Goal: Task Accomplishment & Management: Complete application form

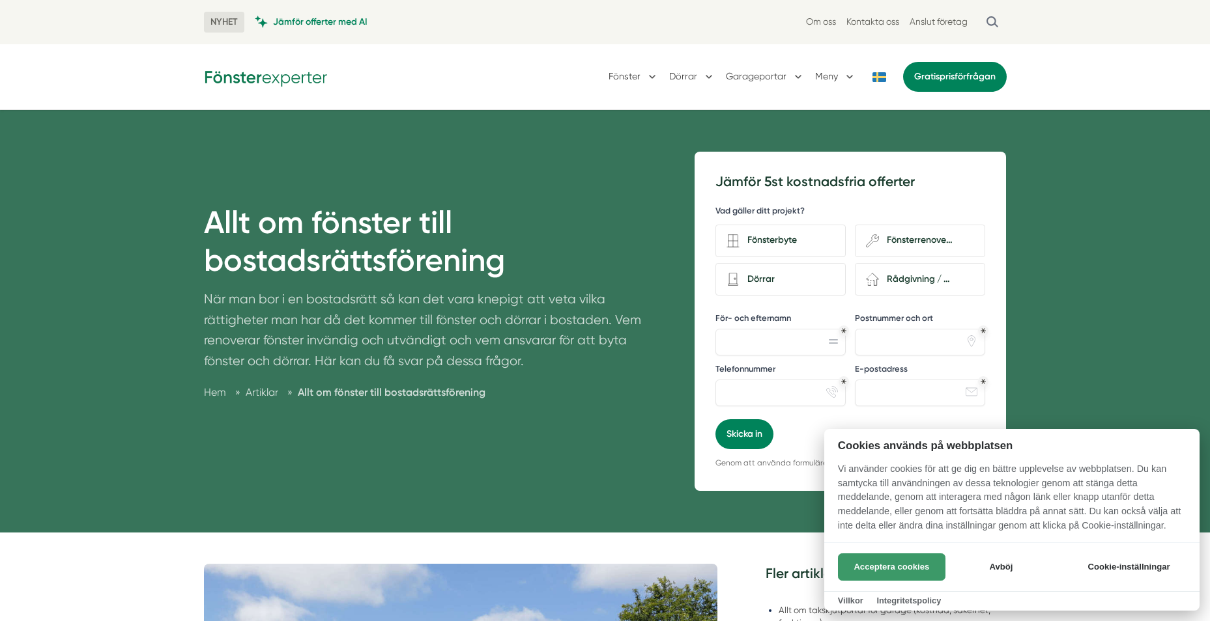
click at [895, 565] on button "Acceptera cookies" at bounding box center [891, 567] width 107 height 27
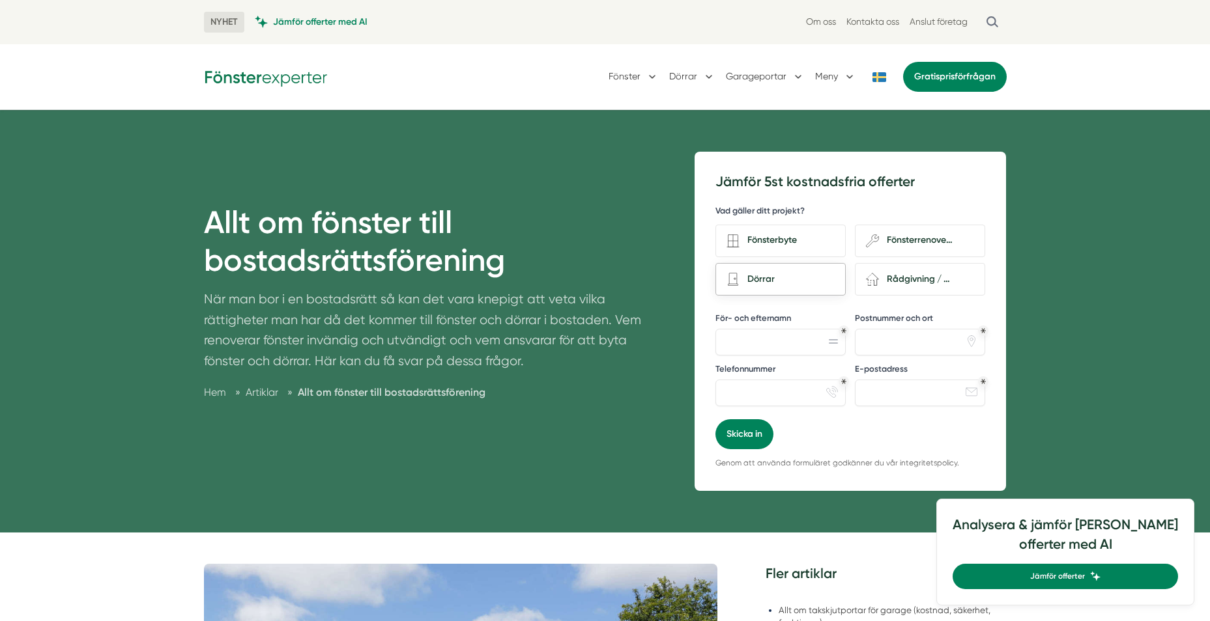
click at [792, 277] on div "Dörrar" at bounding box center [786, 280] width 95 height 18
click at [0, 0] on input "Dörrar" at bounding box center [0, 0] width 0 height 0
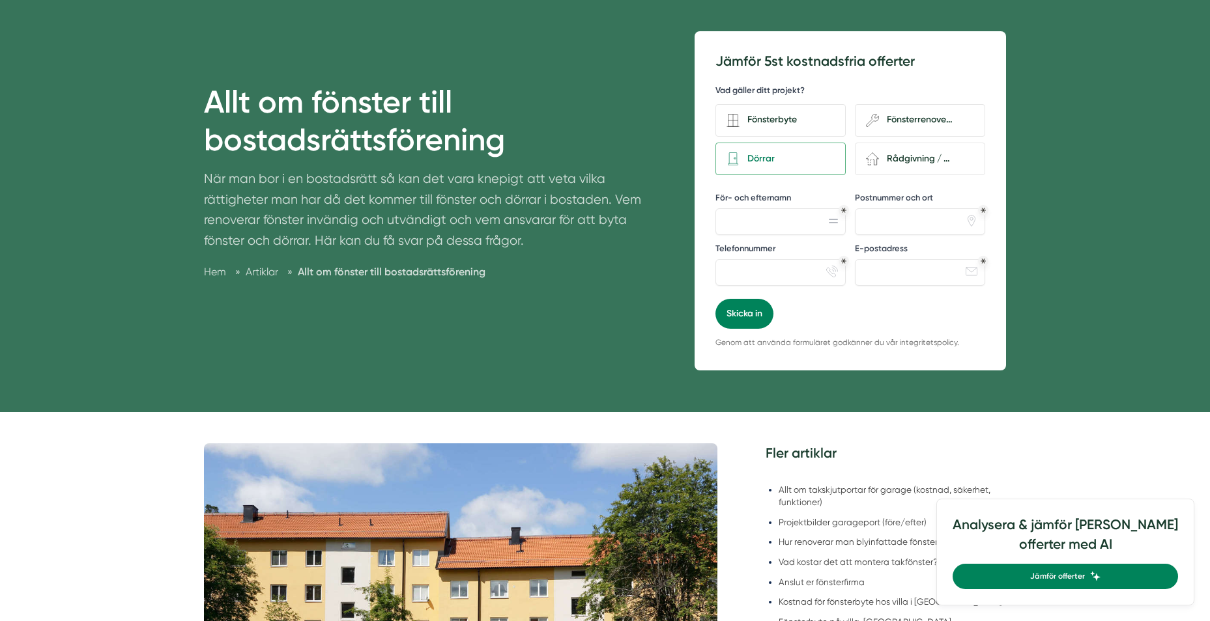
scroll to position [130, 0]
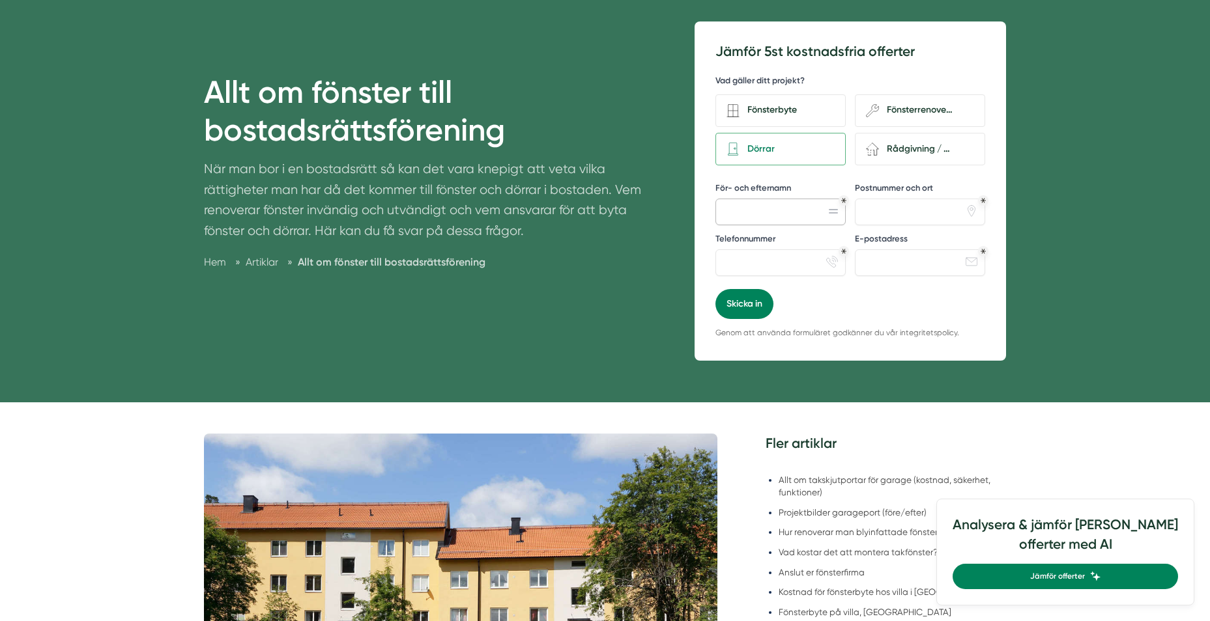
click at [819, 212] on input "För- och efternamn" at bounding box center [780, 212] width 130 height 26
type input "[PERSON_NAME]"
click at [909, 214] on input "Postnummer och ort" at bounding box center [920, 212] width 130 height 26
type input "85243 [GEOGRAPHIC_DATA]"
click at [921, 257] on input "E-postadress" at bounding box center [920, 262] width 130 height 26
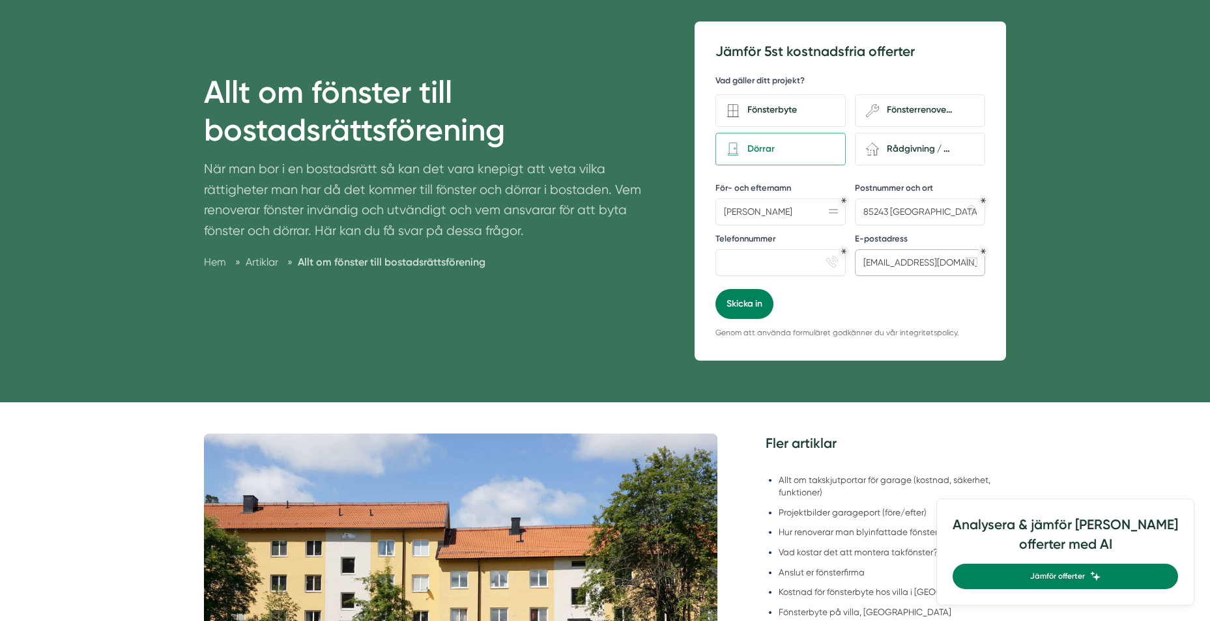
scroll to position [0, 6]
type input "[EMAIL_ADDRESS][DOMAIN_NAME]"
click at [807, 264] on input "Telefonnummer" at bounding box center [780, 262] width 130 height 26
type input "0768444266"
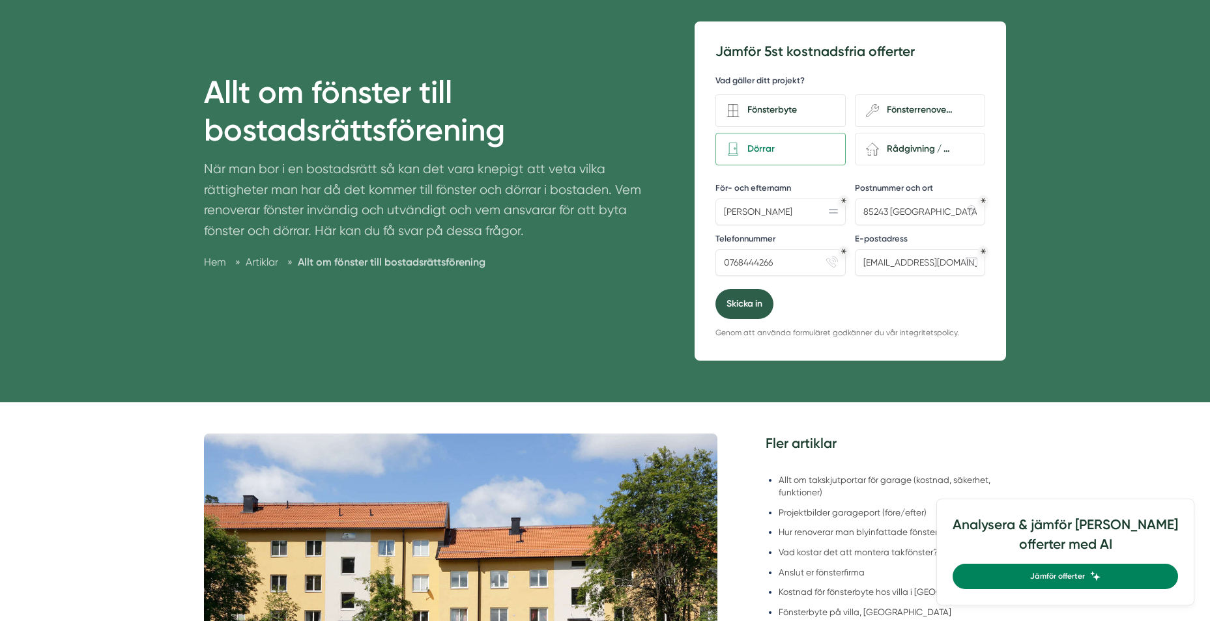
click at [726, 317] on button "Skicka in" at bounding box center [744, 304] width 58 height 30
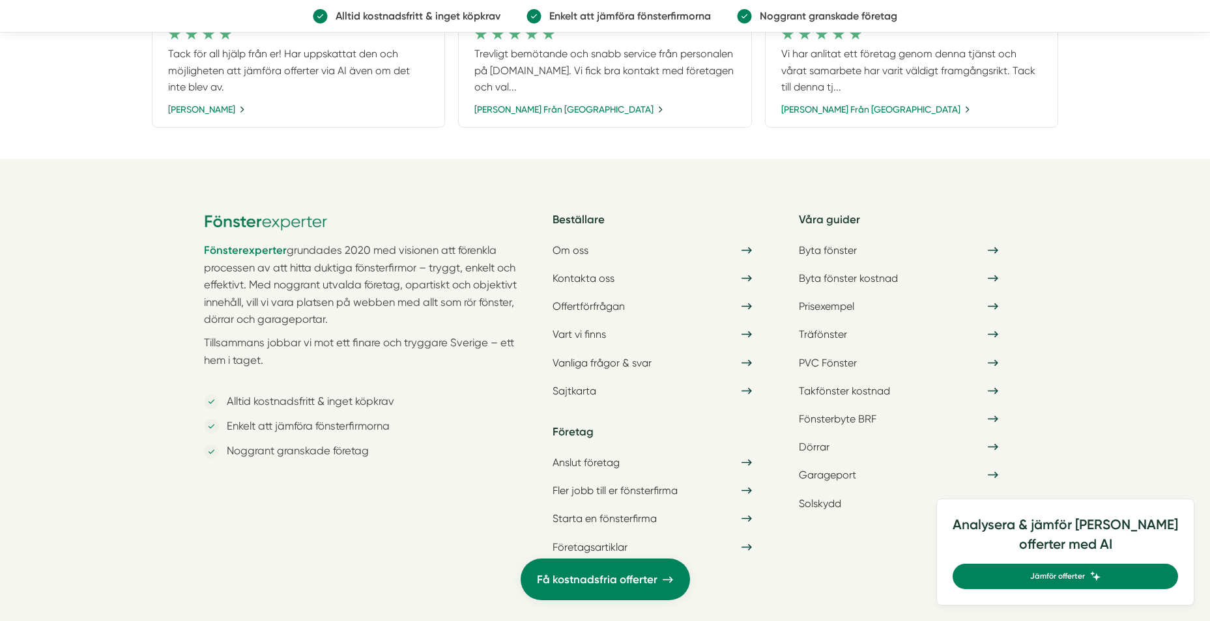
scroll to position [716, 0]
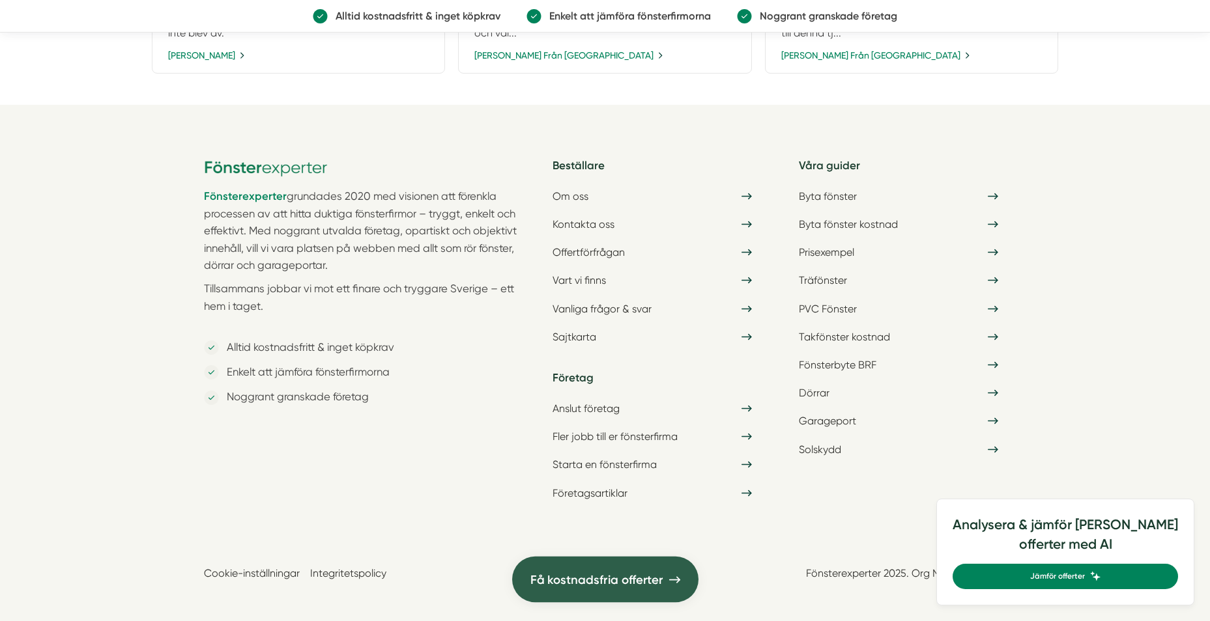
click at [641, 576] on span "Få kostnadsfria offerter" at bounding box center [596, 580] width 133 height 20
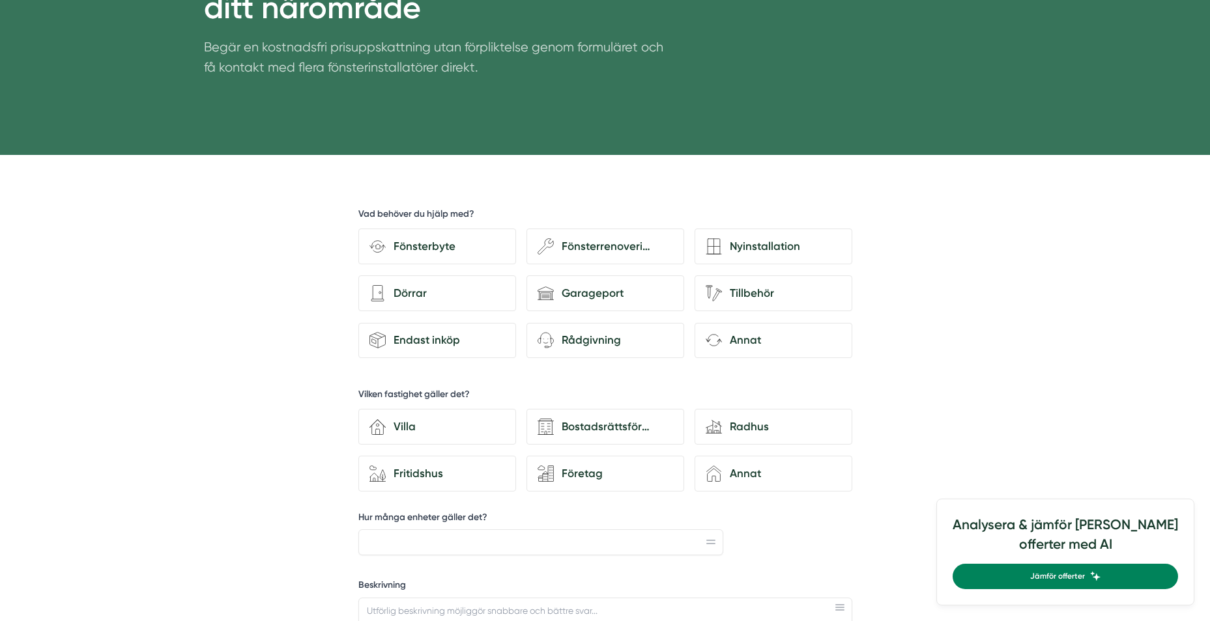
scroll to position [261, 0]
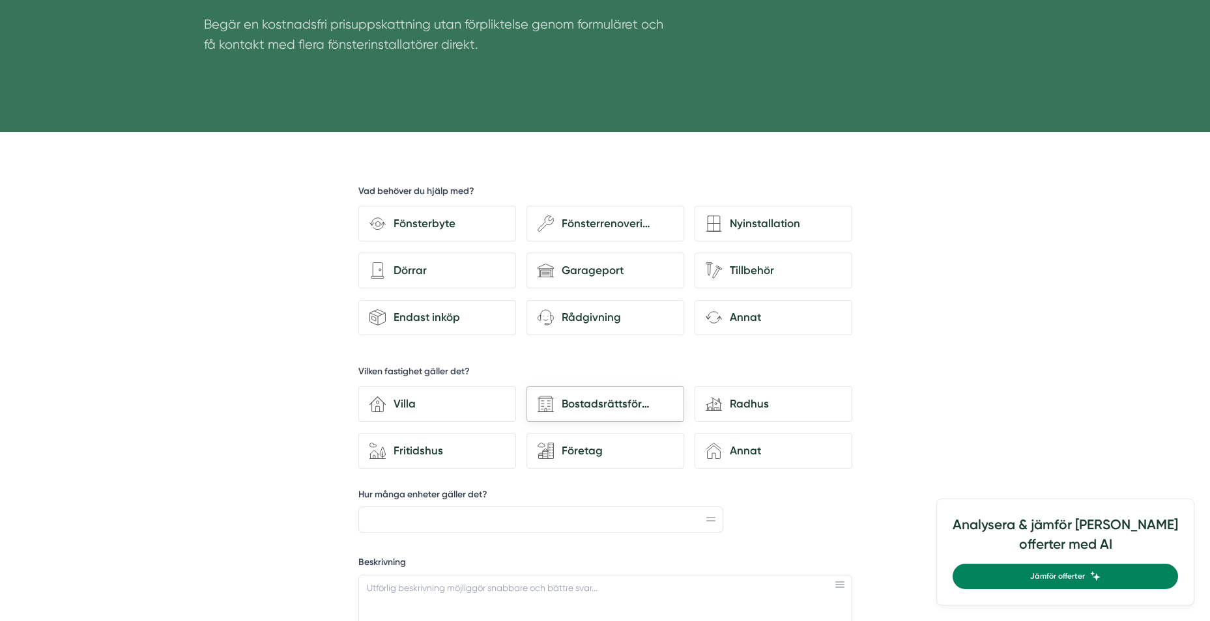
click at [633, 413] on div "Bostadsrättsförening" at bounding box center [613, 404] width 119 height 18
click at [0, 0] on input "Bostadsrättsförening" at bounding box center [0, 0] width 0 height 0
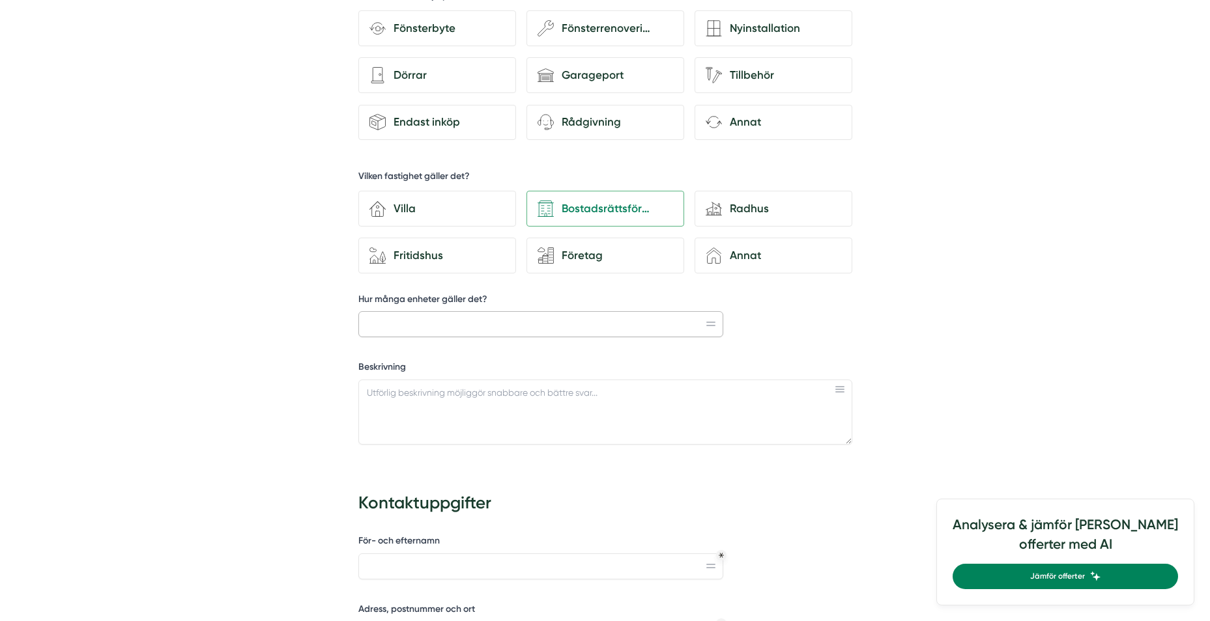
click at [560, 330] on input "Hur många enheter gäller det?" at bounding box center [540, 324] width 365 height 26
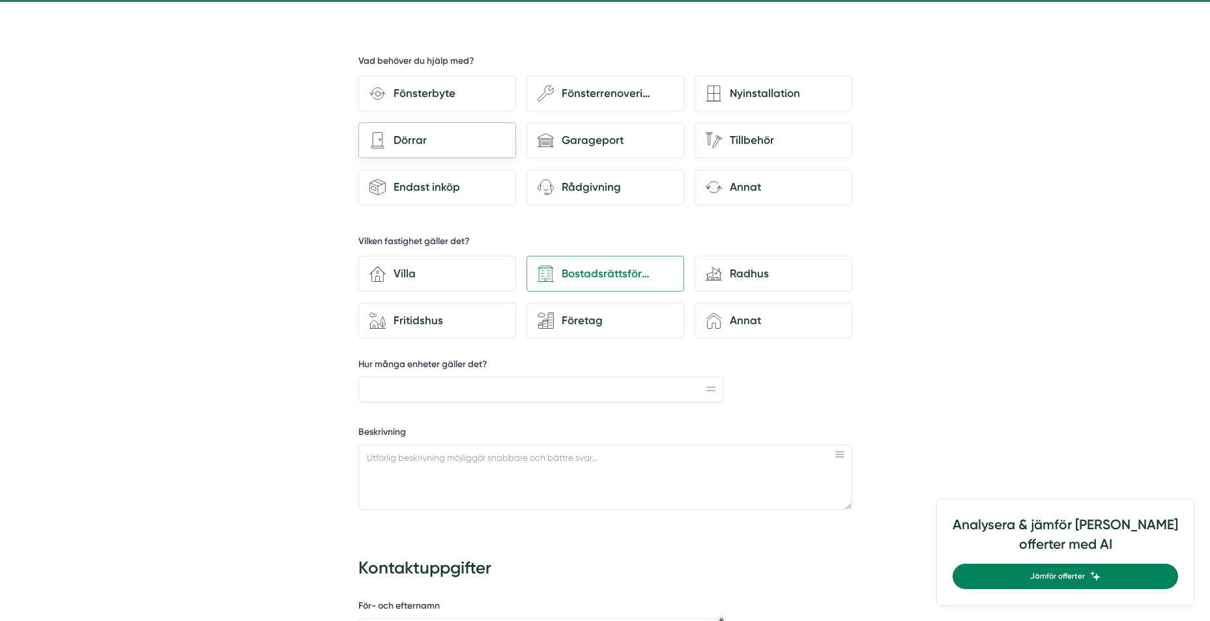
click at [442, 141] on div "Dörrar" at bounding box center [445, 141] width 119 height 18
click at [0, 0] on input "architecture-door Dörrar" at bounding box center [0, 0] width 0 height 0
click at [485, 393] on input "Hur många enheter gäller det?" at bounding box center [540, 389] width 365 height 26
type input "18"
click at [595, 488] on textarea "Beskrivning" at bounding box center [605, 477] width 494 height 65
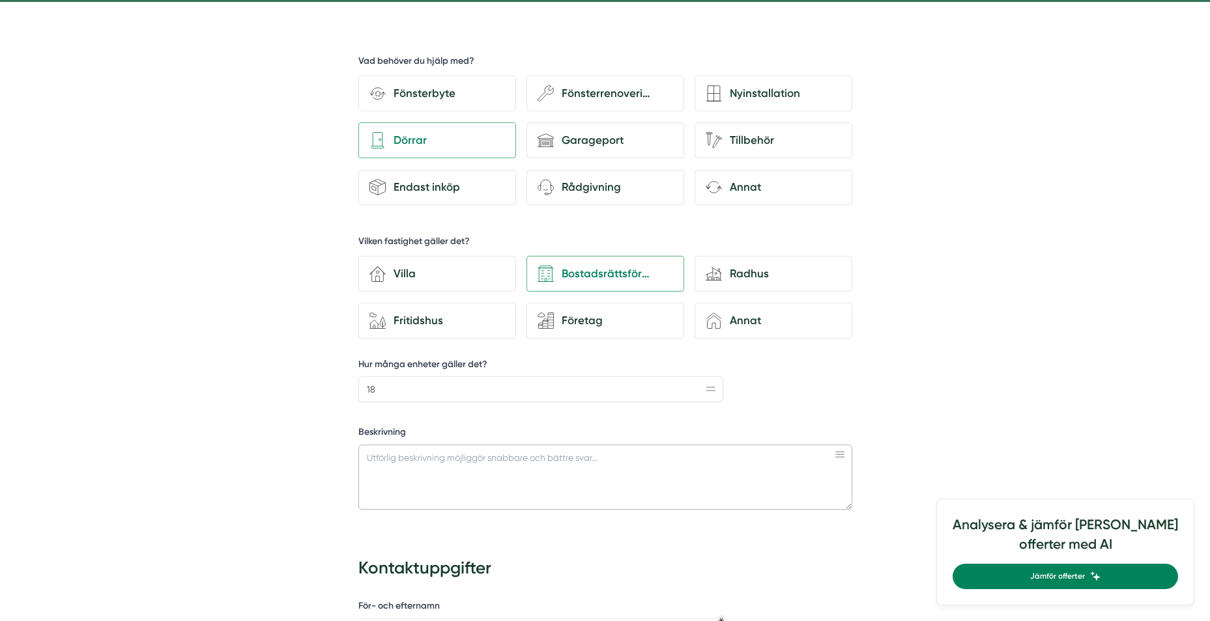
drag, startPoint x: 595, startPoint y: 488, endPoint x: 616, endPoint y: 525, distance: 42.6
click at [606, 511] on div "Beskrivning" at bounding box center [605, 473] width 494 height 94
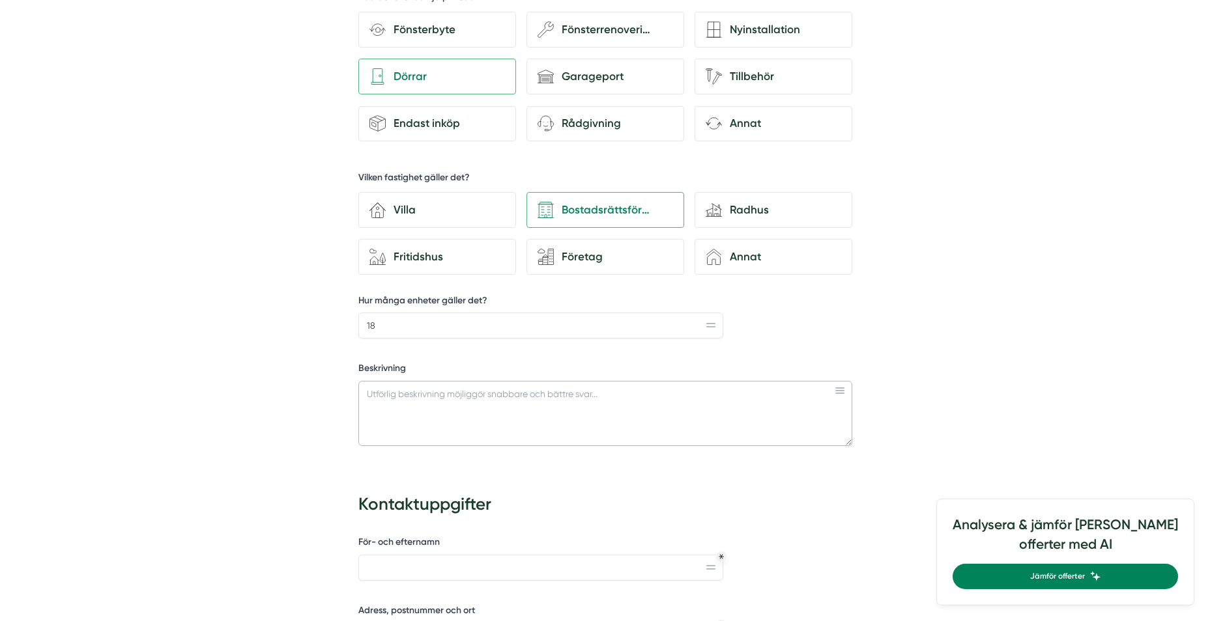
scroll to position [456, 0]
click at [660, 391] on textarea "Önskar offert på byte av 18 stycken balkongdörrar. 3-glas fönster och djuddämpa…" at bounding box center [605, 412] width 494 height 65
click at [748, 401] on textarea "Önskar offert på byte av 18 stycken balkongdörrar. 3-glas fönster och ljuddämpa…" at bounding box center [605, 412] width 494 height 65
click at [621, 421] on textarea "Önskar offert på byte av 18 stycken balkongdörrar. 3-glas fönster och ljuddämpa…" at bounding box center [605, 412] width 494 height 65
click at [734, 434] on textarea "Önskar offert på byte av 18 stycken balkongdörrar. 3-glas fönster och ljuddämpa…" at bounding box center [605, 412] width 494 height 65
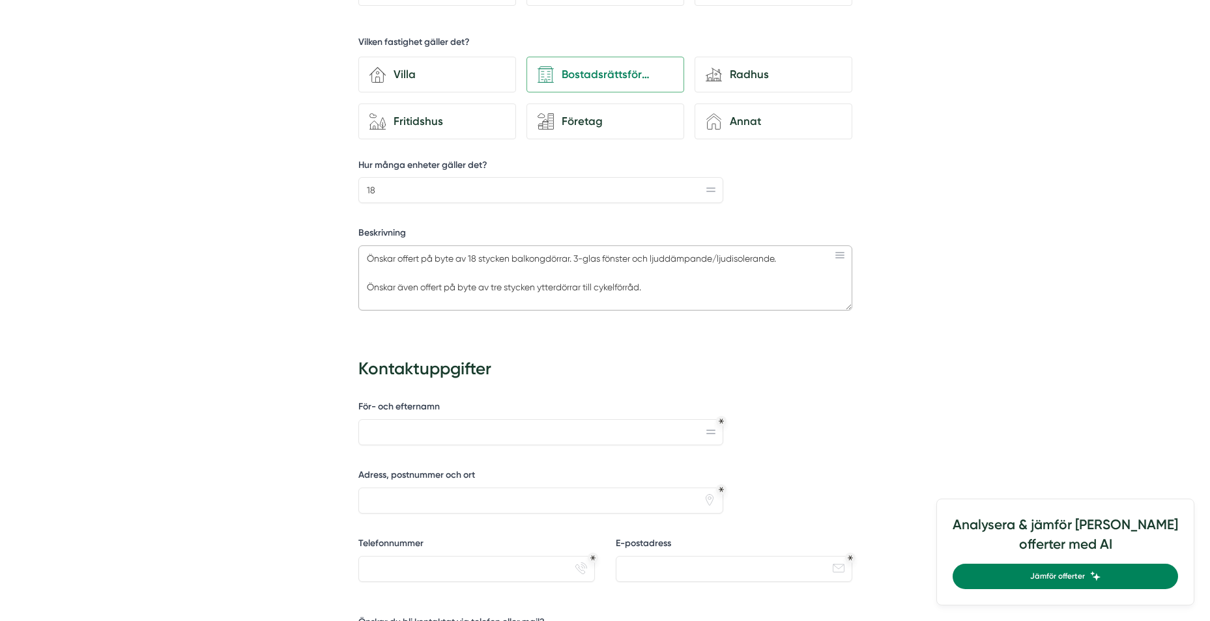
scroll to position [716, 0]
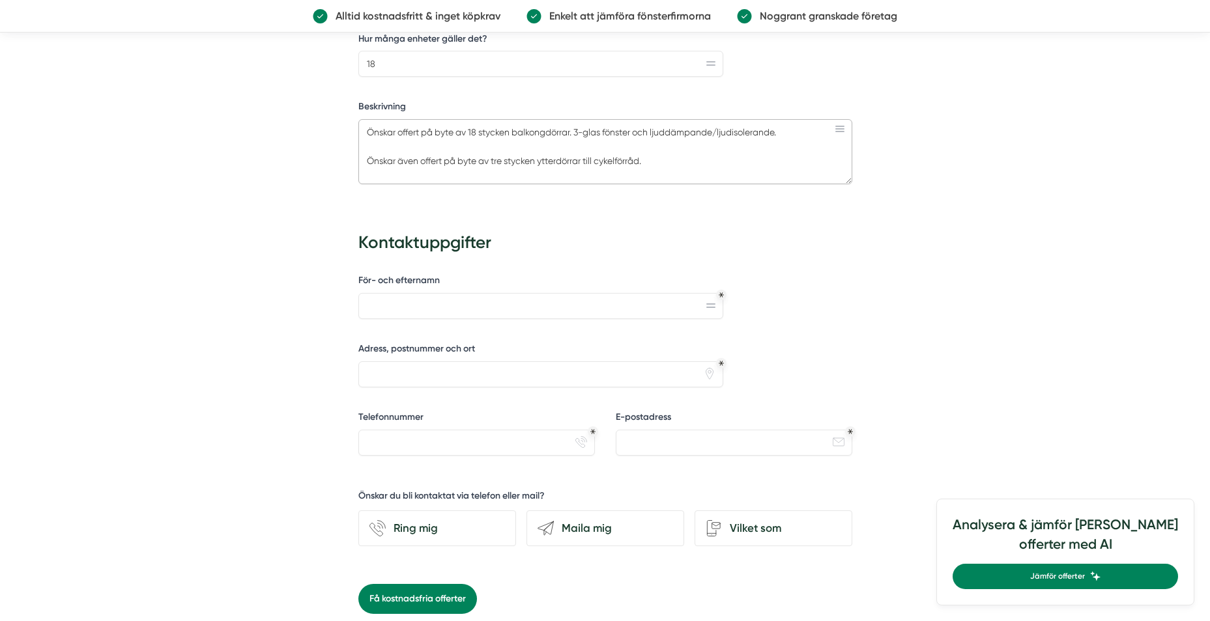
type textarea "Önskar offert på byte av 18 stycken balkongdörrar. 3-glas fönster och ljuddämpa…"
click at [659, 310] on input "För- och efternamn" at bounding box center [540, 306] width 365 height 26
type input "[PERSON_NAME]"
click at [592, 377] on input "Adress, postnummer och ort" at bounding box center [540, 374] width 365 height 26
type input "Bergsgatan 1B, 852 43 Sundsvall"
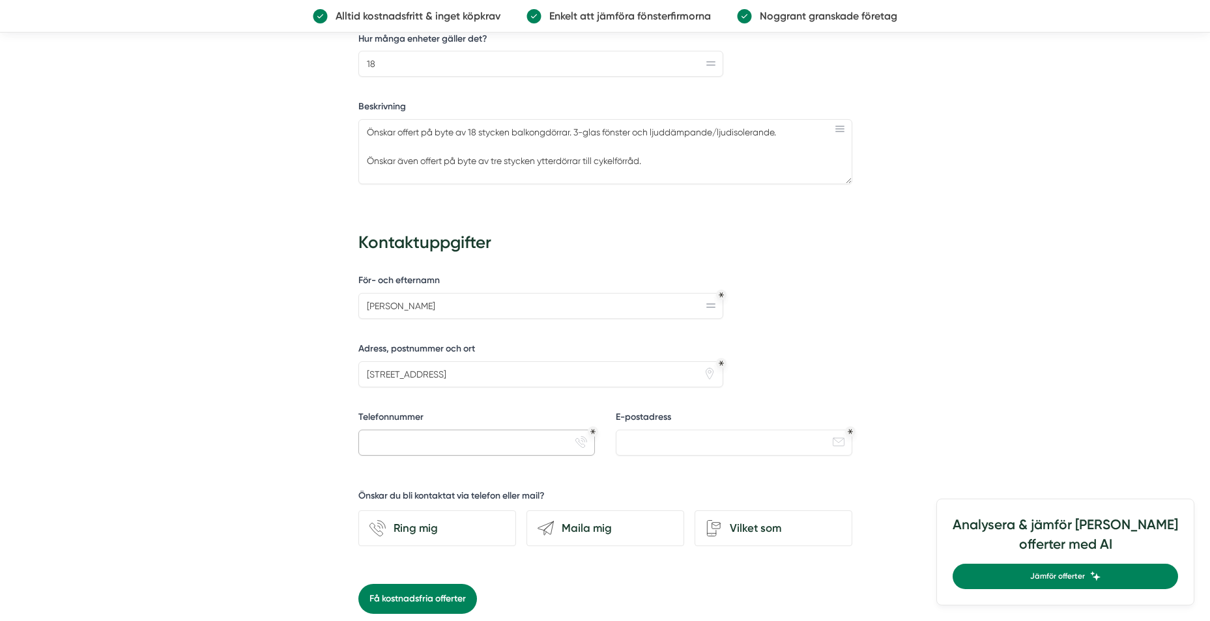
click at [513, 450] on input "Telefonnummer" at bounding box center [476, 443] width 236 height 26
type input "0768444266"
click at [667, 438] on input "E-postadress" at bounding box center [734, 443] width 236 height 26
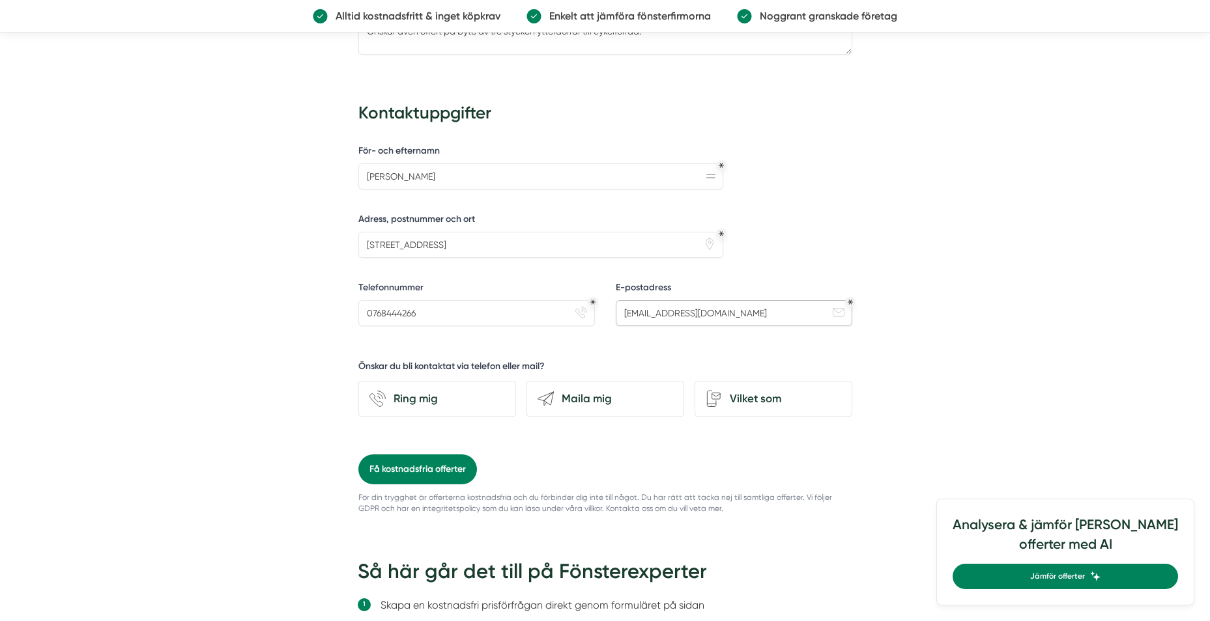
scroll to position [847, 0]
type input "[EMAIL_ADDRESS][DOMAIN_NAME]"
click at [616, 382] on div "send-email Maila mig" at bounding box center [605, 398] width 158 height 36
click at [0, 0] on input "send-email Maila mig" at bounding box center [0, 0] width 0 height 0
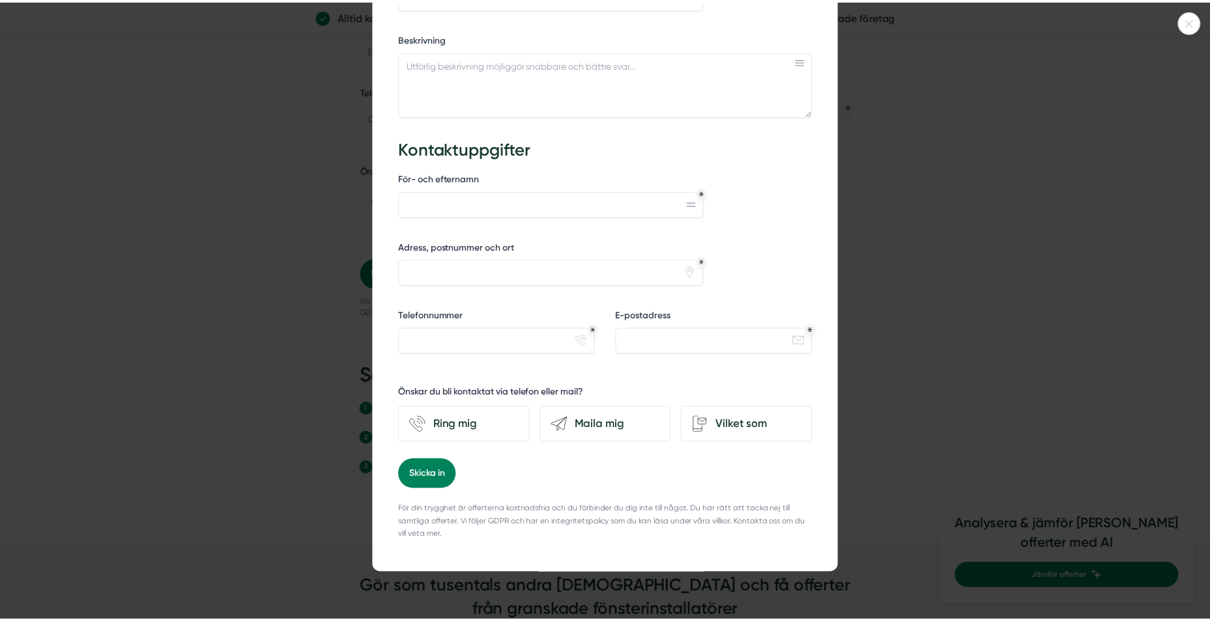
scroll to position [521, 0]
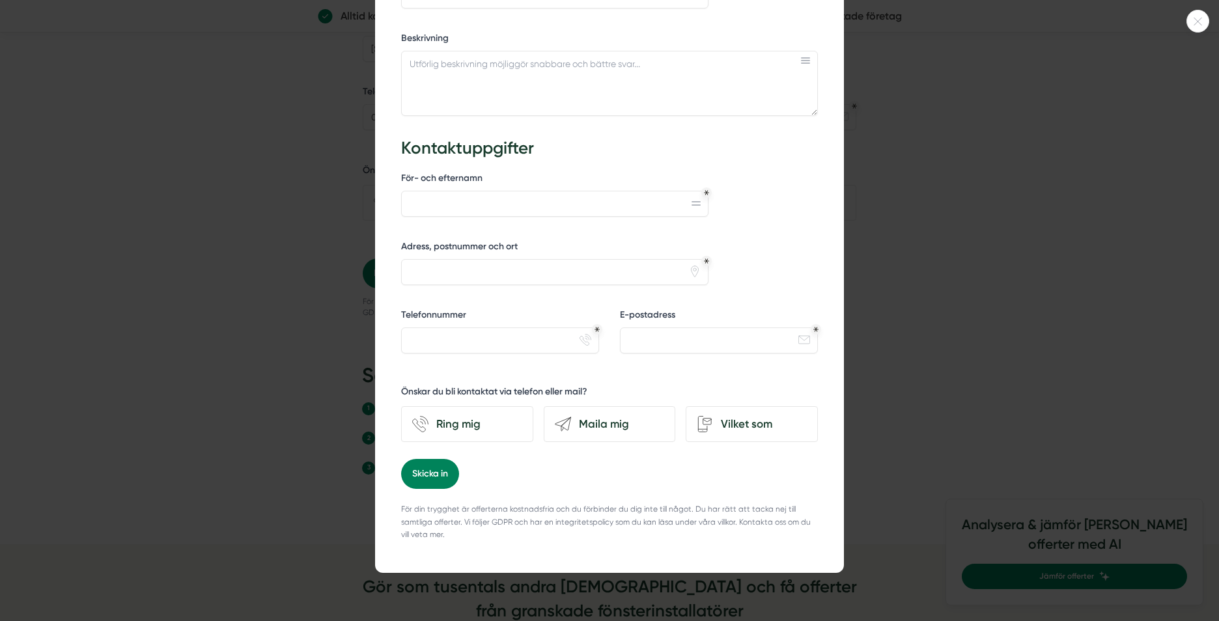
click at [915, 391] on div at bounding box center [609, 310] width 1219 height 621
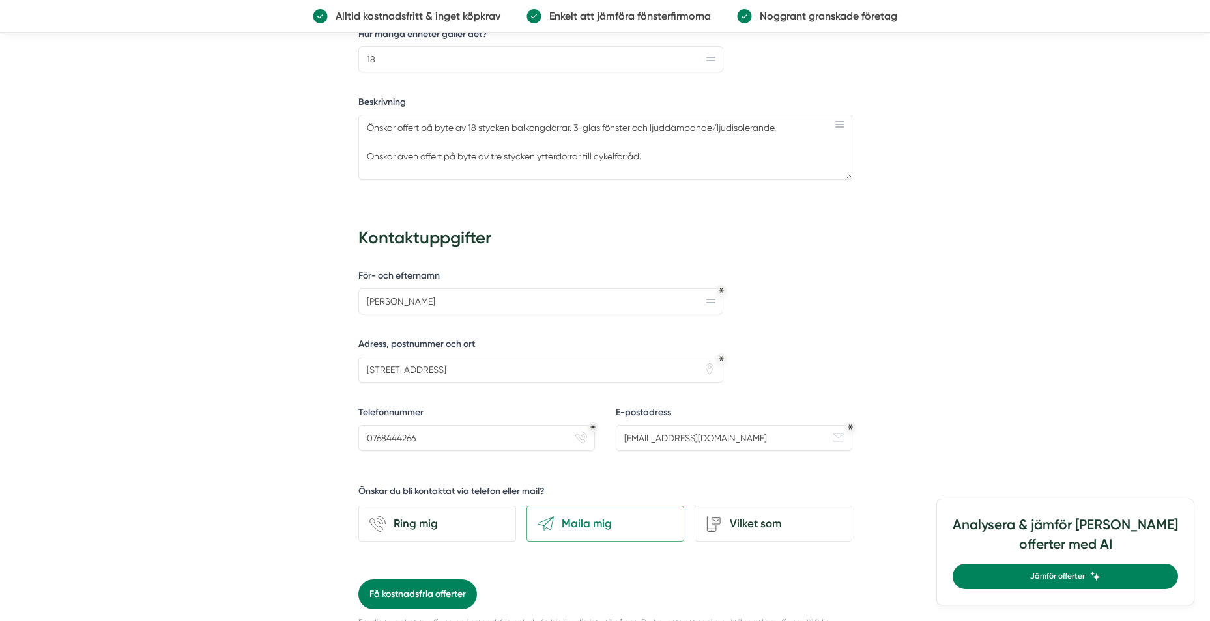
scroll to position [716, 0]
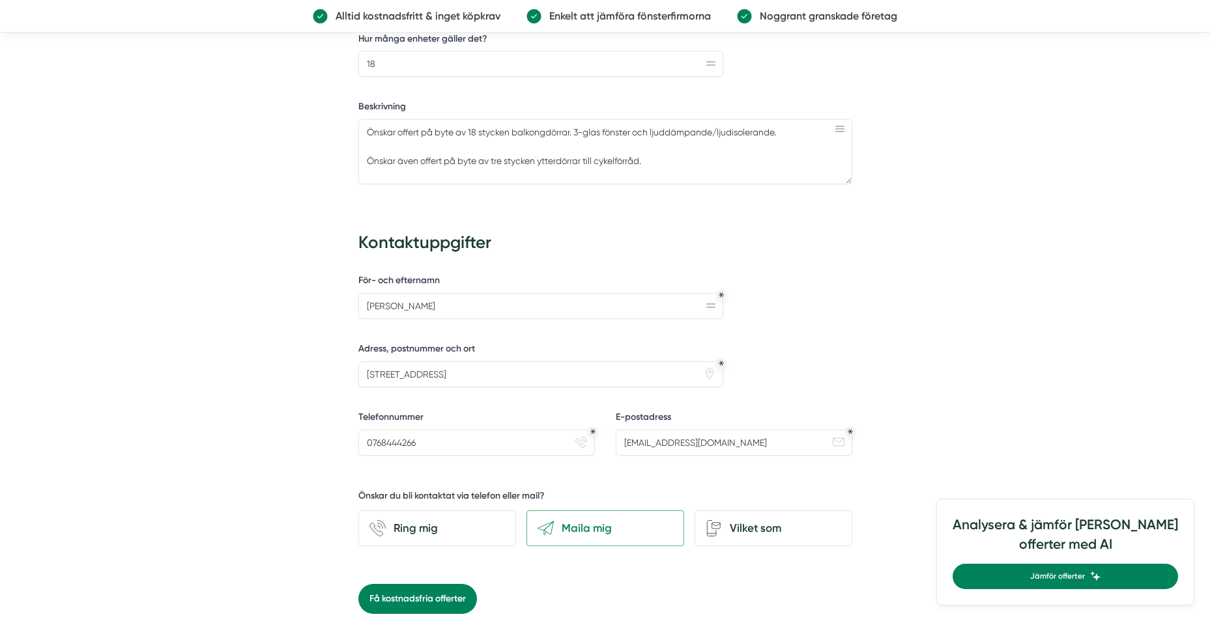
drag, startPoint x: 632, startPoint y: 159, endPoint x: 997, endPoint y: 163, distance: 364.1
click at [997, 163] on div "Få kostnadsfria offerter från granskade fönsterinstallatörer i ditt närområde B…" at bounding box center [605, 295] width 1210 height 1802
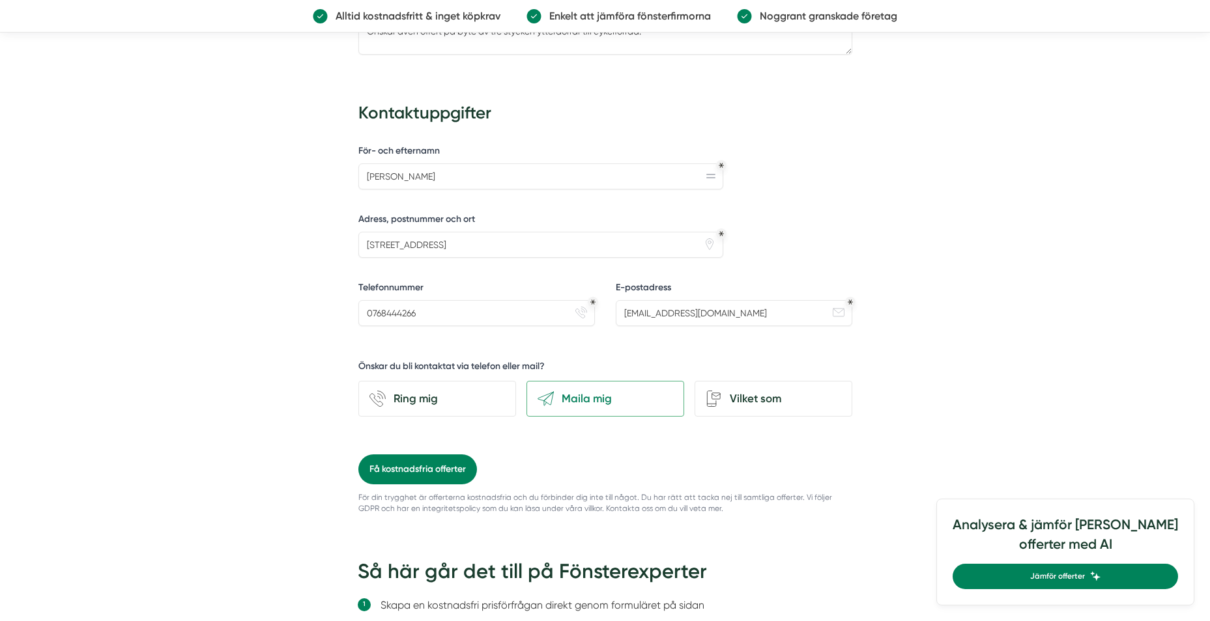
scroll to position [847, 0]
click at [441, 466] on button "Få kostnadsfria offerter" at bounding box center [417, 469] width 119 height 30
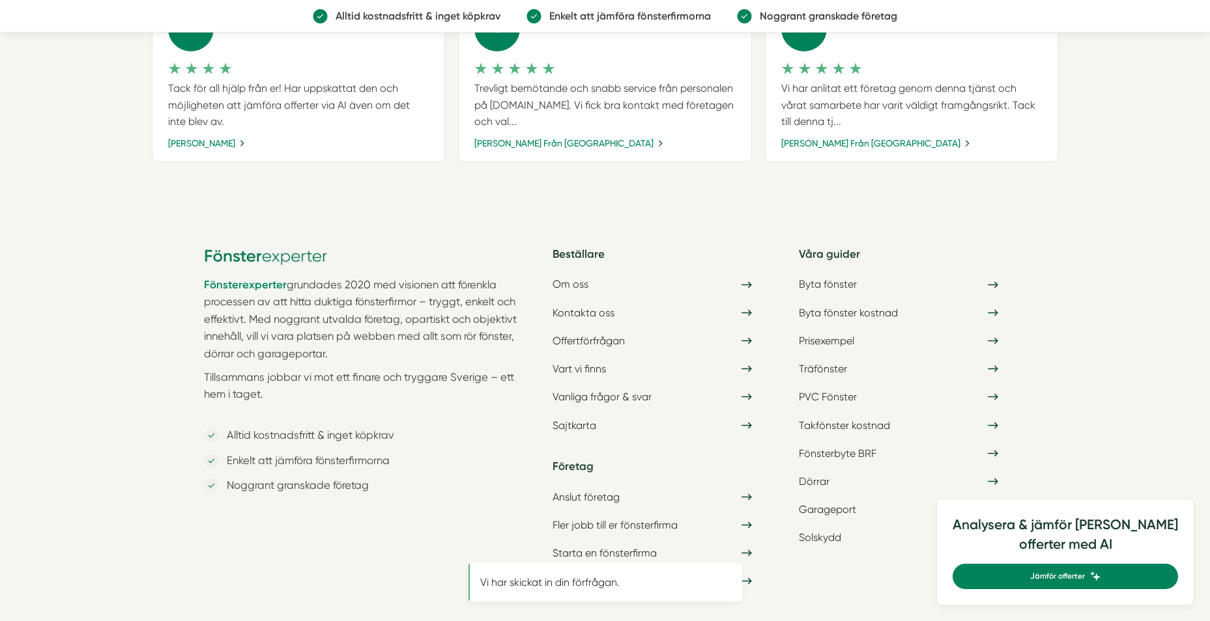
scroll to position [0, 0]
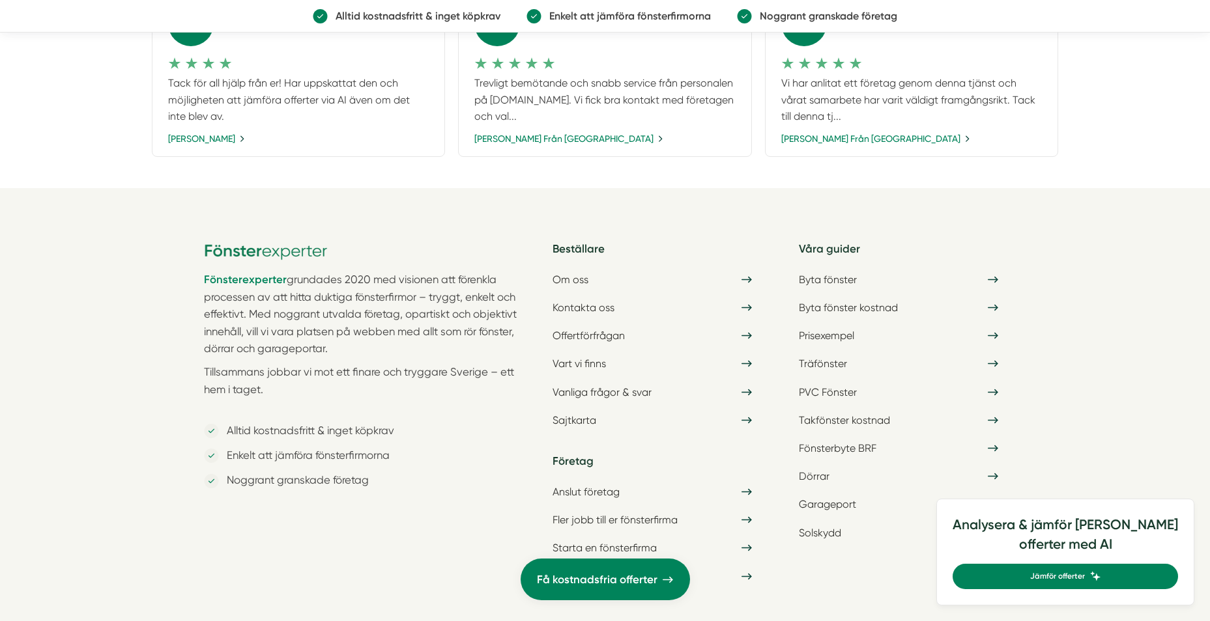
scroll to position [651, 0]
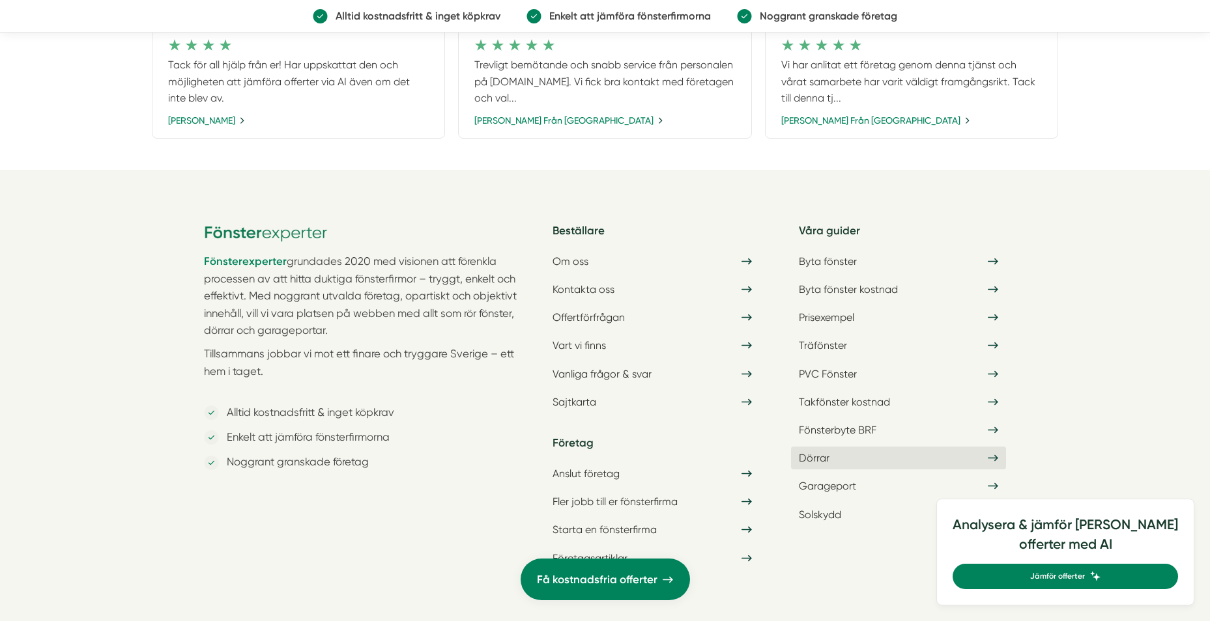
click at [960, 455] on link "Dörrar" at bounding box center [898, 458] width 215 height 23
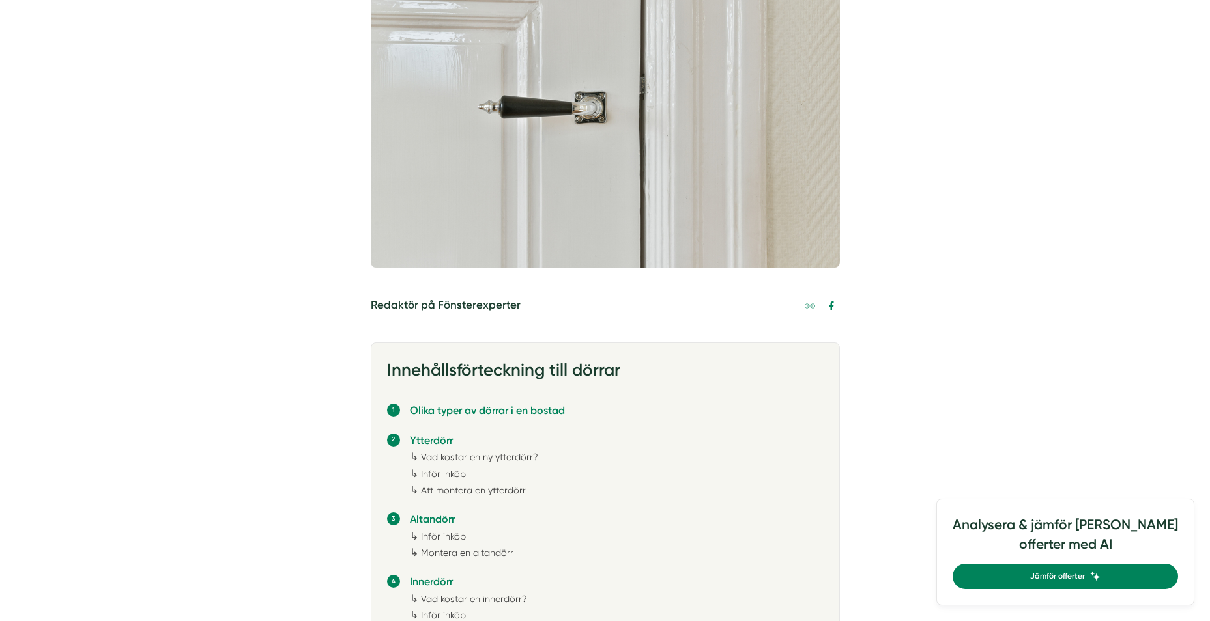
scroll to position [456, 0]
click at [503, 455] on link "Vad kostar en ny ytterdörr?" at bounding box center [479, 456] width 117 height 10
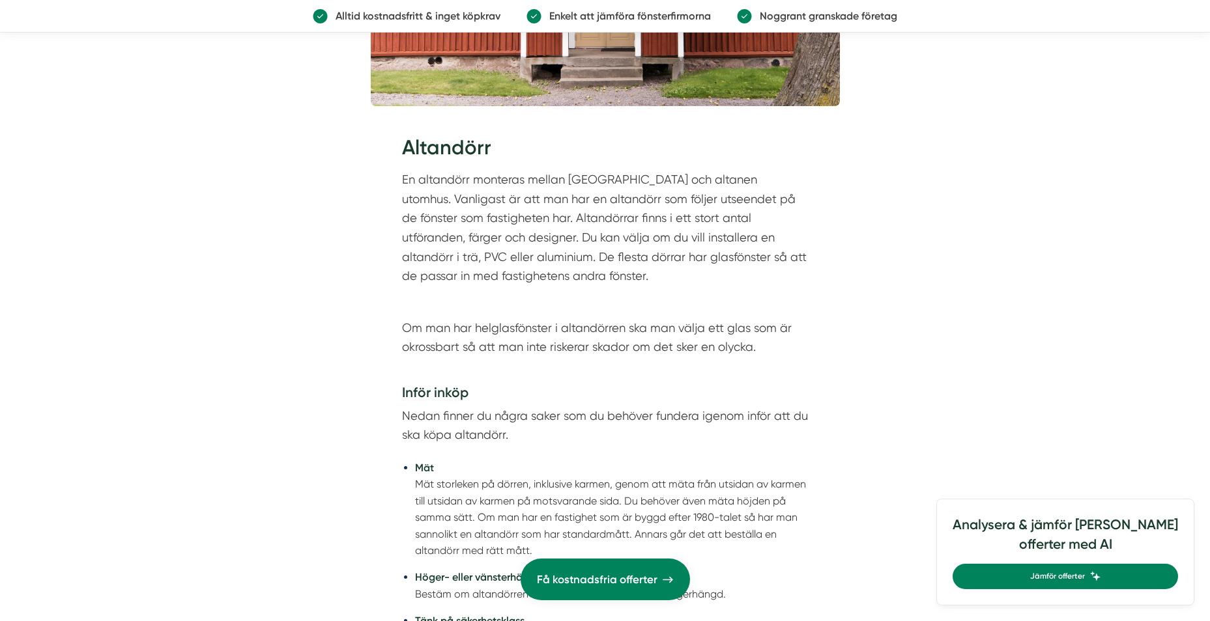
scroll to position [4985, 0]
